Goal: Find specific page/section: Find specific page/section

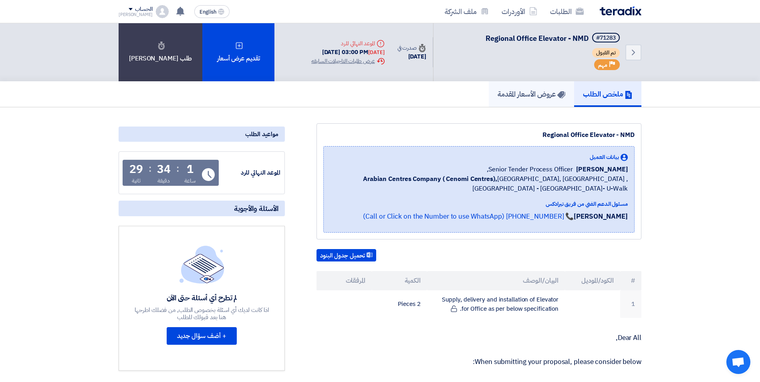
click at [513, 94] on h5 "عروض الأسعار المقدمة" at bounding box center [531, 93] width 68 height 9
